Goal: Check status: Check status

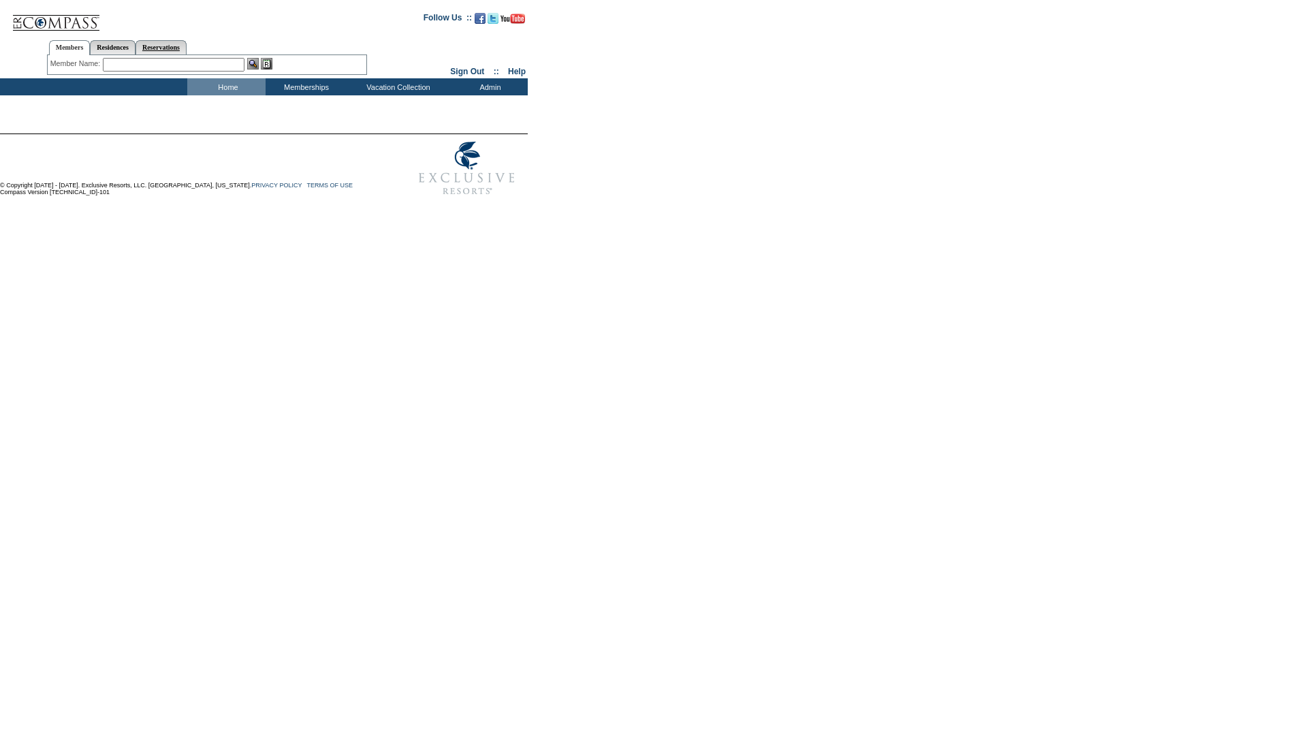
click at [167, 47] on link "Reservations" at bounding box center [160, 47] width 51 height 14
click at [125, 65] on input "text" at bounding box center [129, 65] width 60 height 14
click at [112, 65] on input "text" at bounding box center [129, 65] width 60 height 14
paste input "1748817"
type input "1748817"
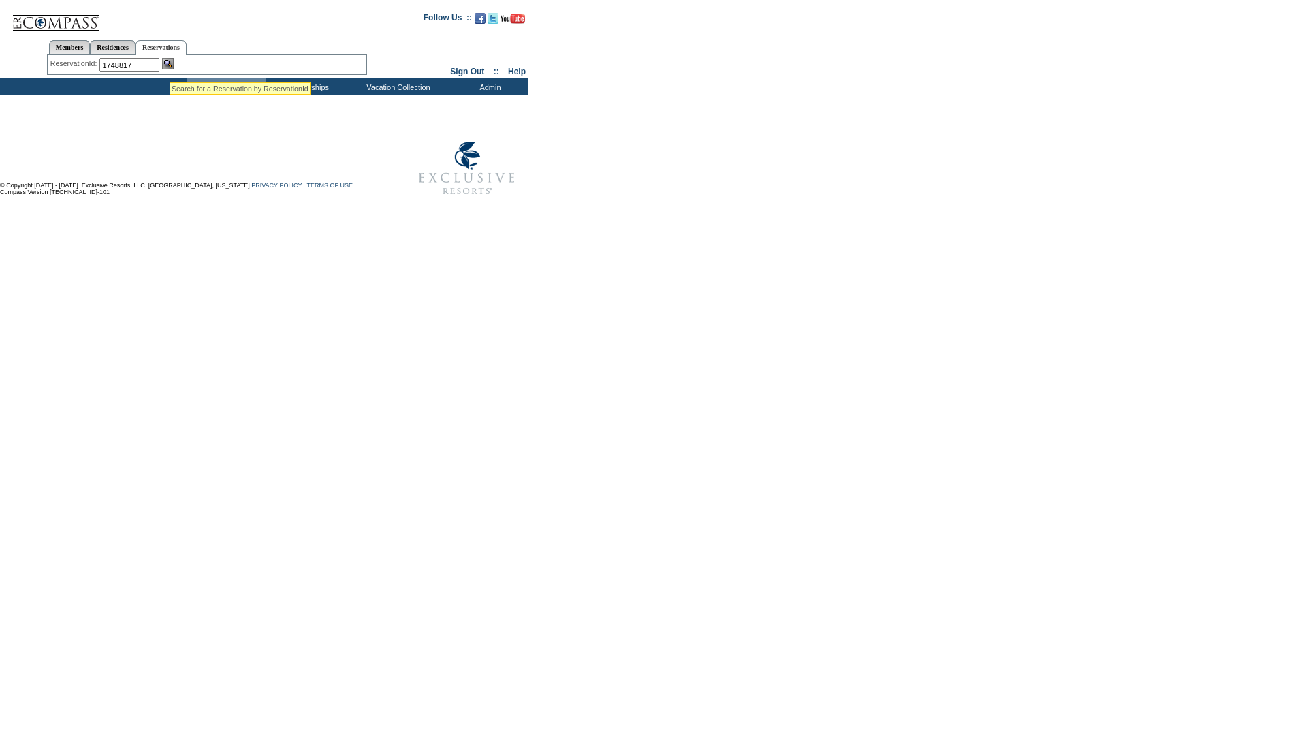
click at [169, 65] on img at bounding box center [168, 64] width 12 height 12
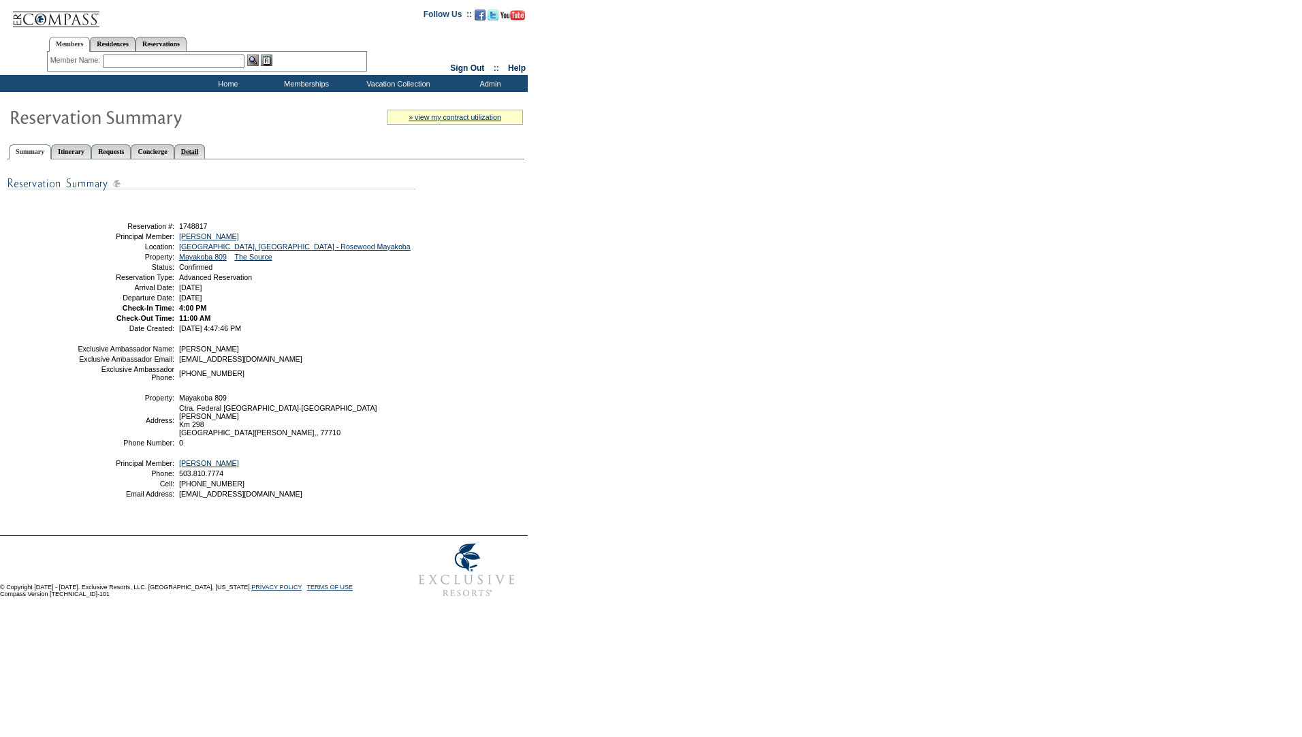
click at [206, 153] on link "Detail" at bounding box center [189, 151] width 31 height 14
